Goal: Navigation & Orientation: Find specific page/section

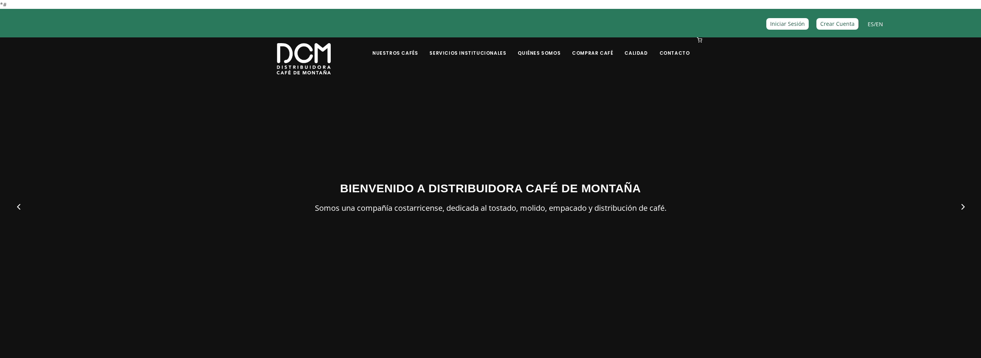
click at [389, 192] on h3 "BIENVENIDO A DISTRIBUIDORA CAFÉ DE MONTAÑA" at bounding box center [491, 188] width 428 height 17
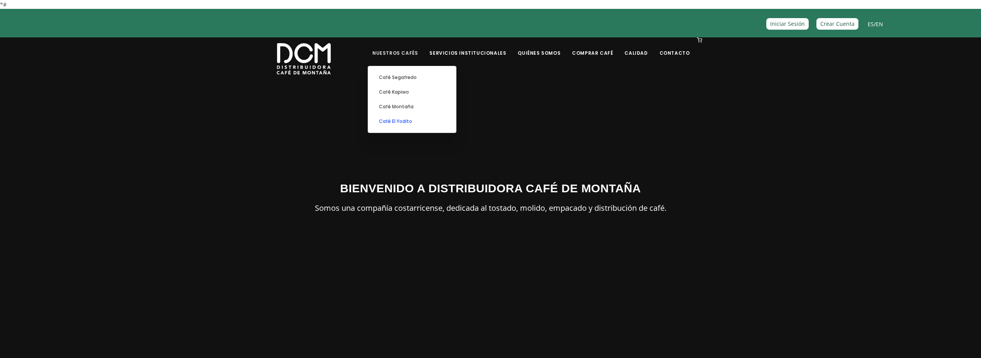
click at [413, 121] on link "Café El Yodito" at bounding box center [412, 121] width 80 height 15
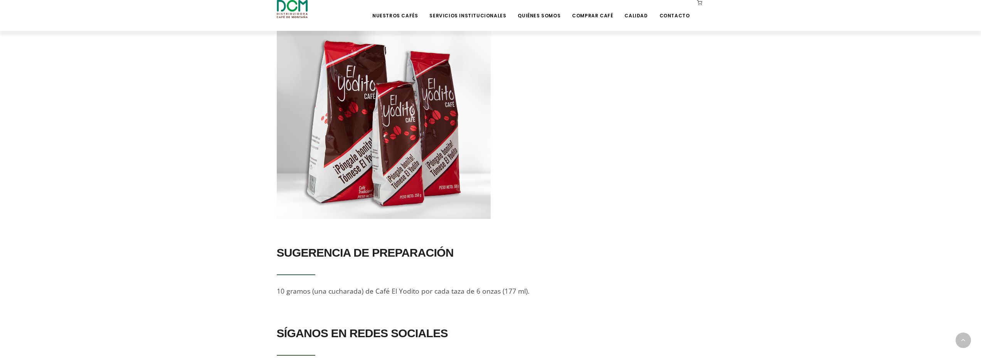
scroll to position [377, 0]
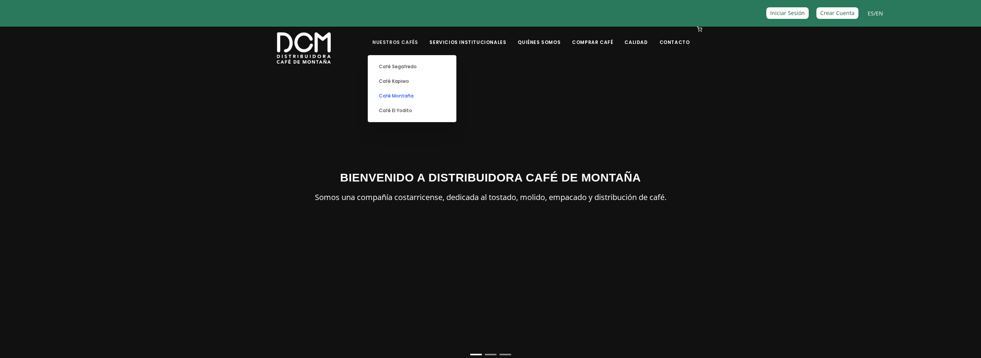
click at [414, 92] on link "Café Montaña" at bounding box center [412, 96] width 80 height 15
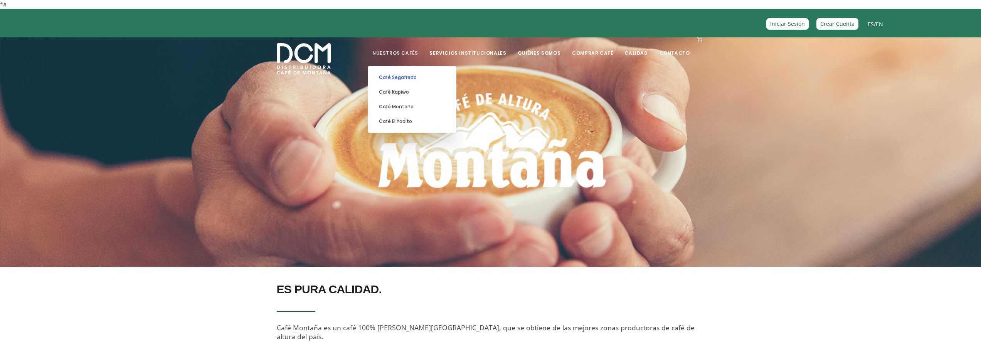
click at [411, 73] on link "Café Segafredo" at bounding box center [412, 77] width 80 height 15
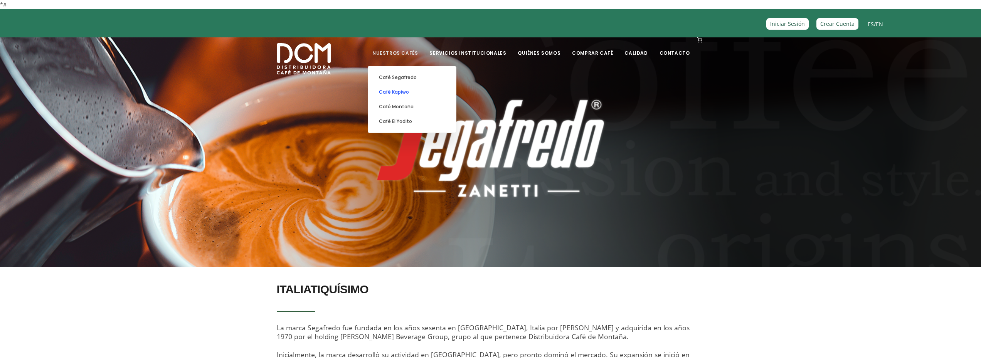
click at [407, 89] on link "Café Kapiwo" at bounding box center [412, 92] width 80 height 15
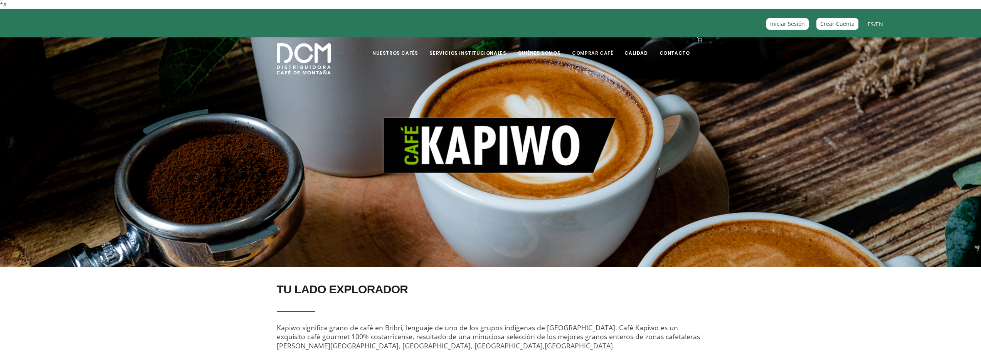
click at [595, 52] on link "Comprar Café" at bounding box center [593, 47] width 50 height 18
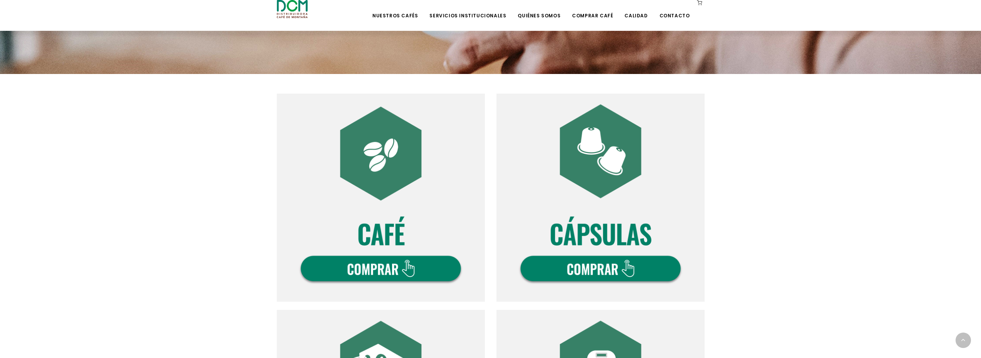
scroll to position [231, 0]
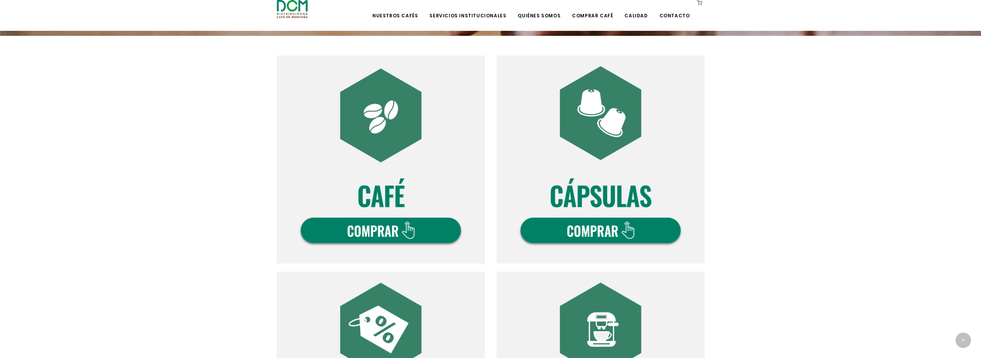
click at [404, 205] on img at bounding box center [381, 160] width 208 height 208
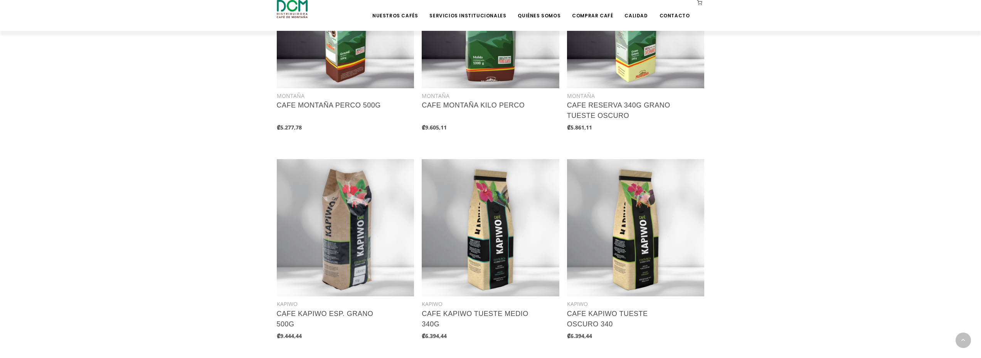
scroll to position [848, 0]
